Goal: Go to known website: Go to known website

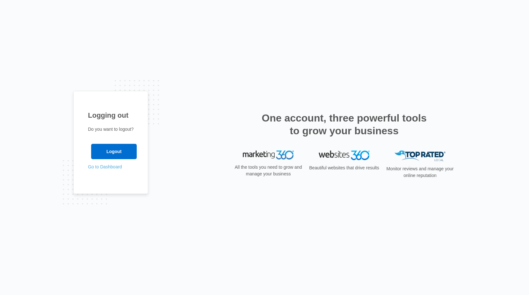
click at [106, 167] on link "Go to Dashboard" at bounding box center [105, 166] width 34 height 5
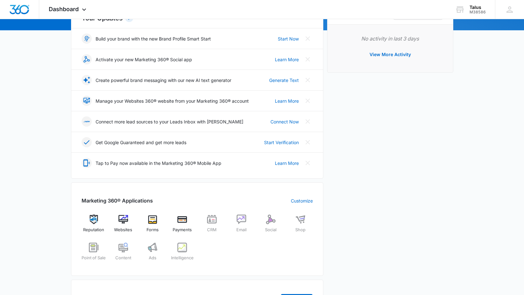
scroll to position [195, 0]
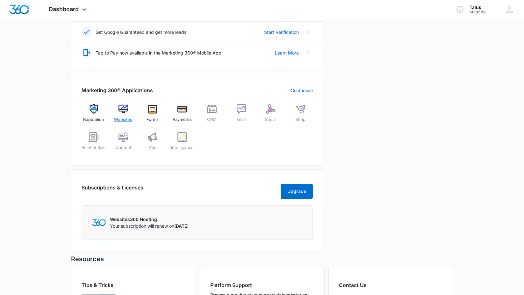
click at [123, 119] on span "Websites" at bounding box center [123, 119] width 18 height 6
